Goal: Task Accomplishment & Management: Complete application form

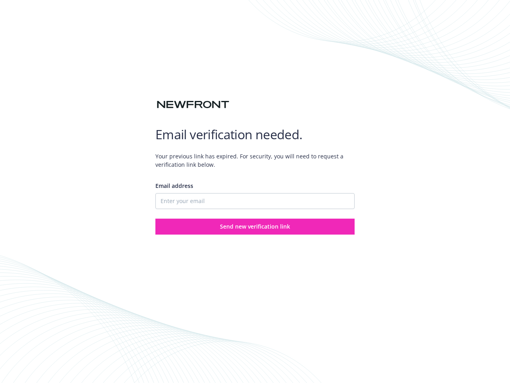
click at [255, 191] on div "Email address" at bounding box center [255, 195] width 199 height 28
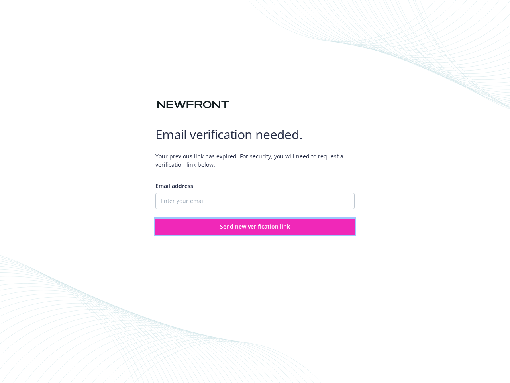
click at [255, 227] on span "Send new verification link" at bounding box center [255, 227] width 70 height 8
